Goal: Navigation & Orientation: Find specific page/section

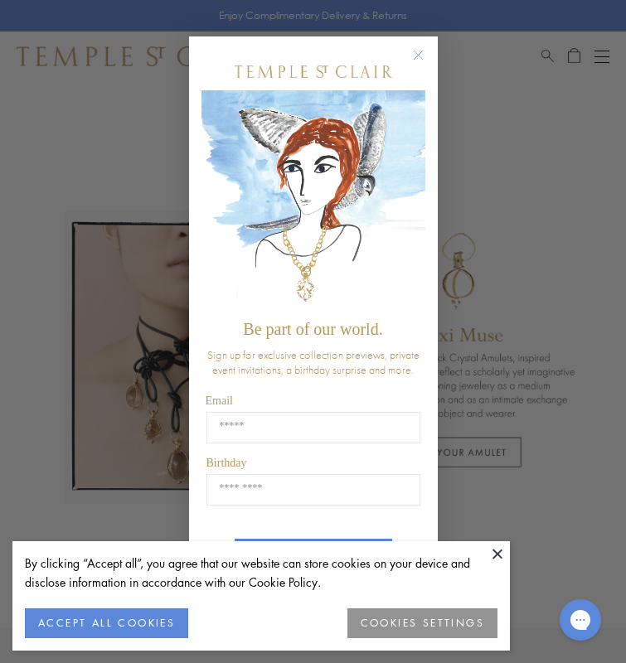
click at [415, 56] on circle "Close dialog" at bounding box center [418, 56] width 20 height 20
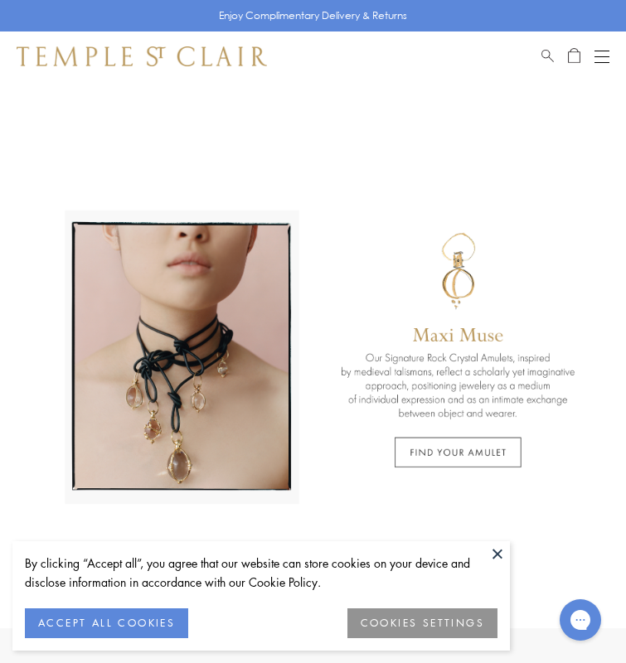
click at [498, 550] on button at bounding box center [497, 553] width 25 height 25
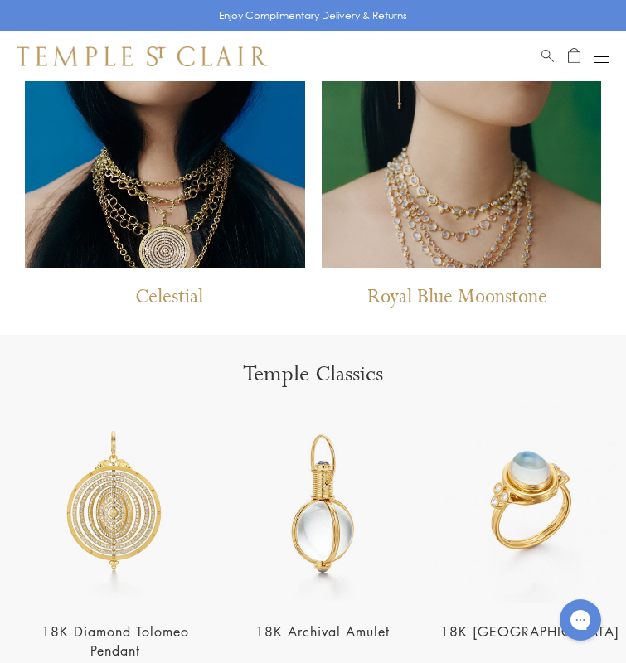
scroll to position [828, 0]
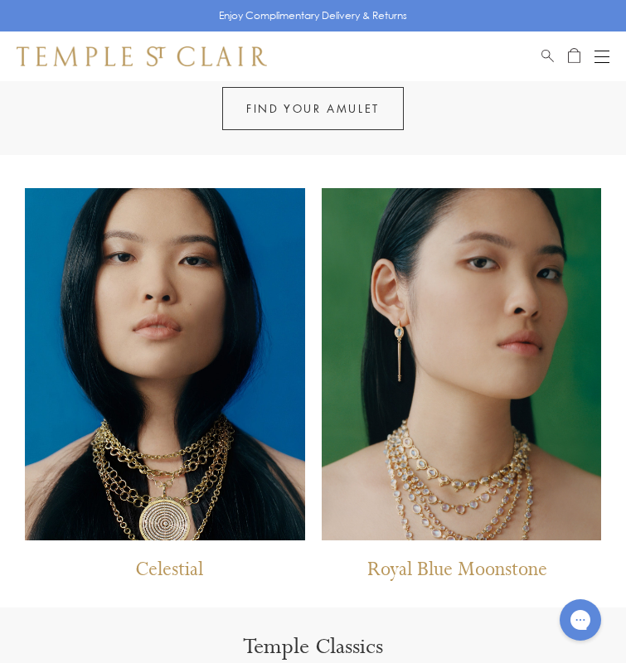
click at [461, 486] on img at bounding box center [462, 364] width 280 height 352
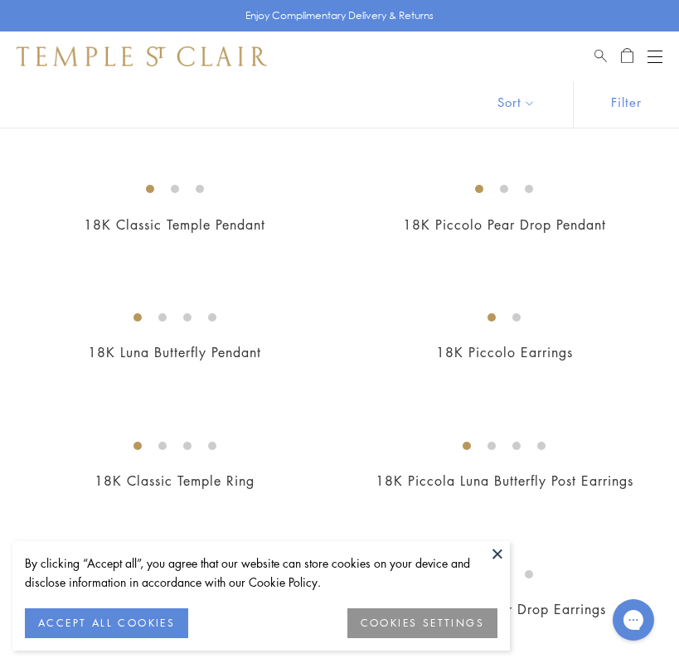
click at [499, 554] on button at bounding box center [497, 553] width 25 height 25
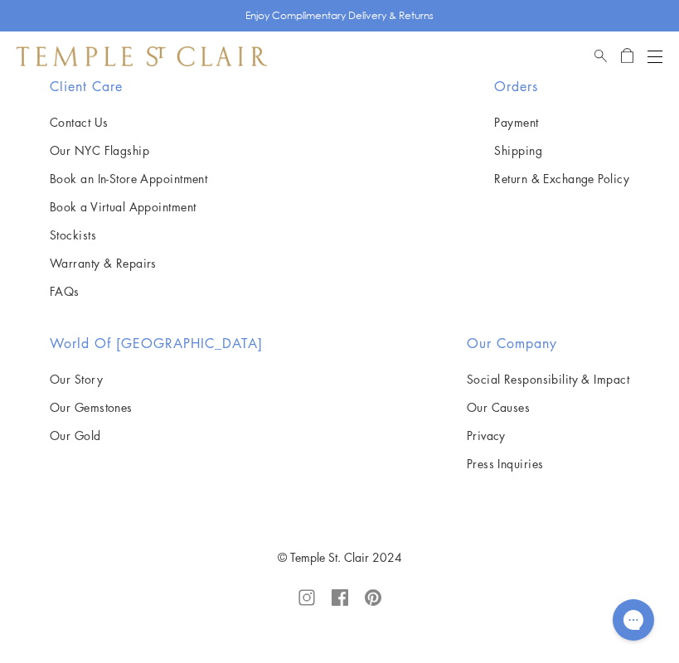
scroll to position [11077, 0]
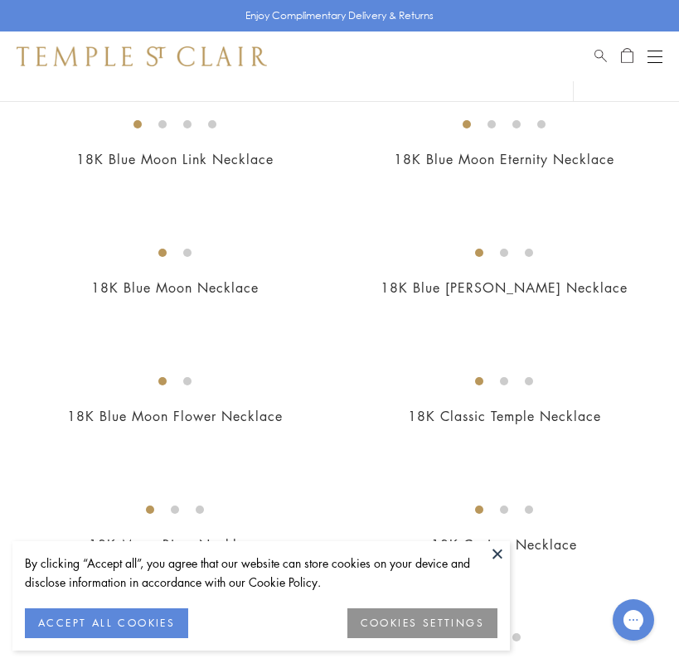
click at [498, 550] on button at bounding box center [497, 553] width 25 height 25
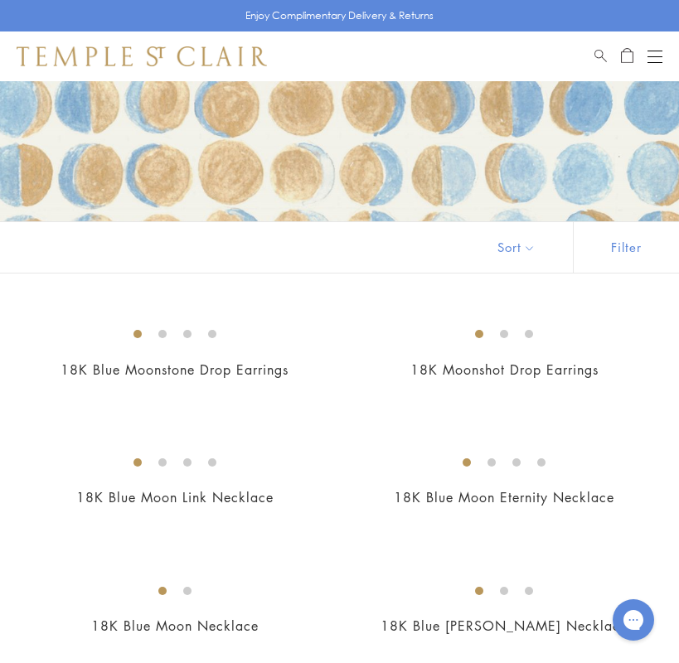
scroll to position [217, 0]
